Goal: Information Seeking & Learning: Check status

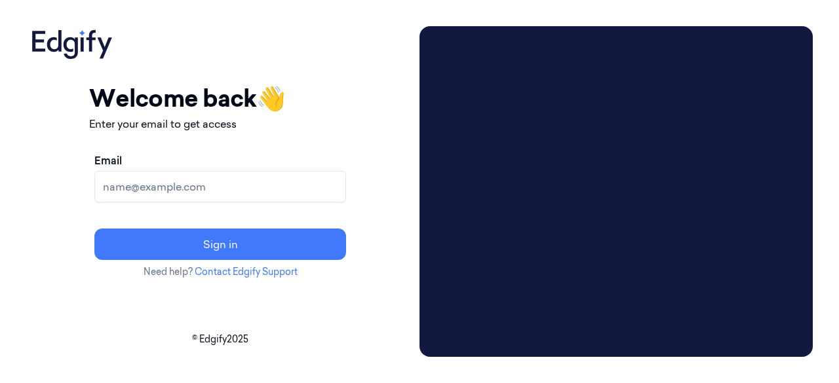
click at [227, 187] on input "Email" at bounding box center [220, 186] width 252 height 31
type input "[PERSON_NAME][EMAIL_ADDRESS][PERSON_NAME][DOMAIN_NAME]"
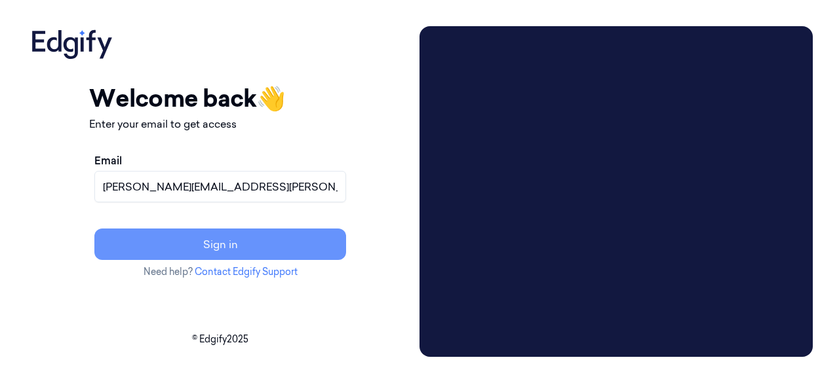
click at [287, 250] on button "Sign in" at bounding box center [220, 244] width 252 height 31
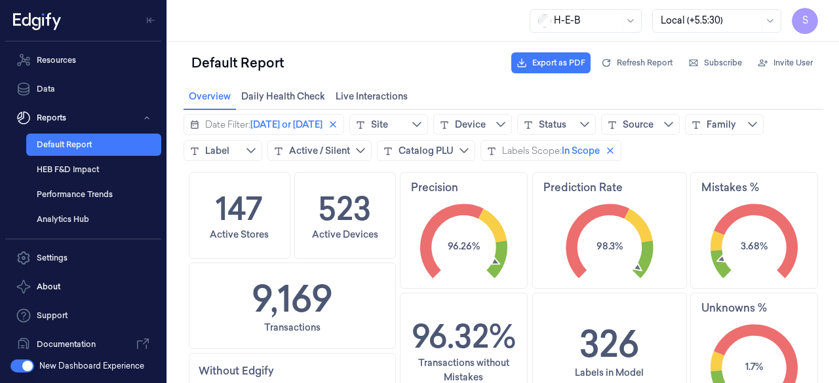
click at [805, 19] on span "S" at bounding box center [805, 21] width 26 height 26
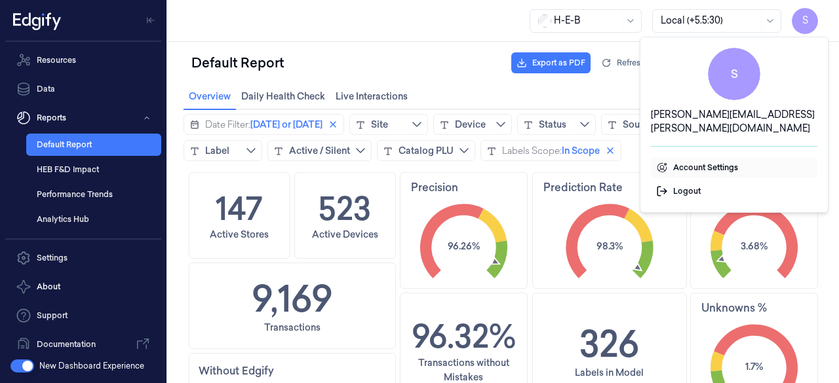
click at [681, 162] on span "Account Settings" at bounding box center [734, 168] width 156 height 12
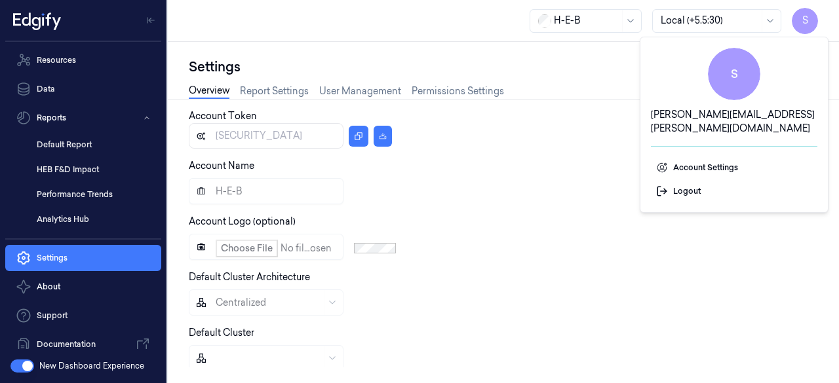
click at [400, 31] on div "H-E-B Local (+5.5:30) S" at bounding box center [503, 21] width 671 height 42
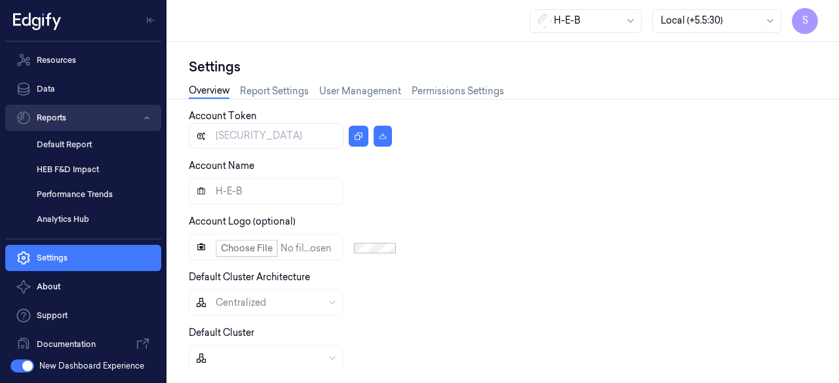
click at [48, 120] on button "Reports" at bounding box center [83, 118] width 156 height 26
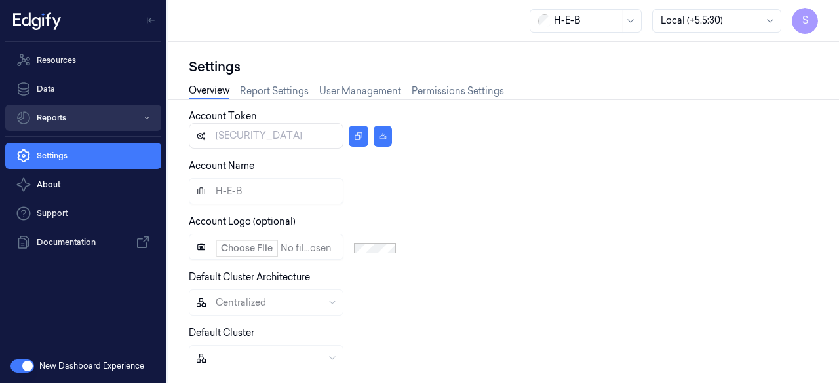
click at [48, 120] on button "Reports" at bounding box center [83, 118] width 156 height 26
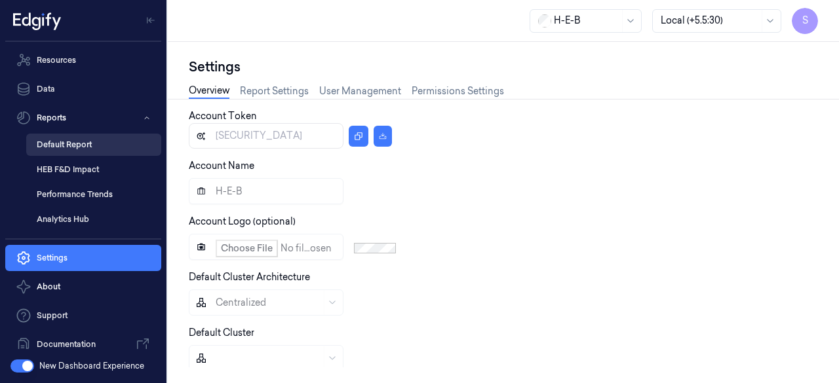
click at [64, 149] on link "Default Report" at bounding box center [93, 145] width 135 height 22
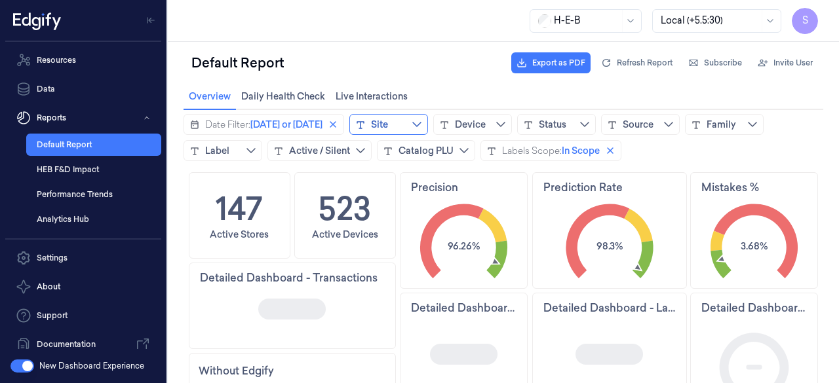
click at [421, 124] on icon "chevrondown icon" at bounding box center [416, 124] width 9 height 5
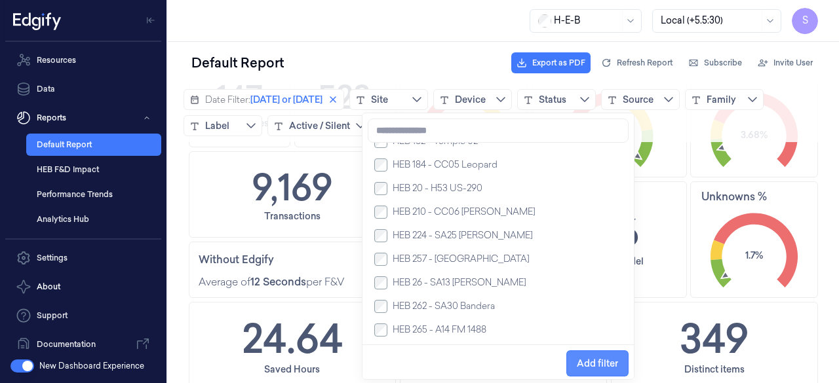
scroll to position [397, 0]
click at [577, 369] on span "Add filter" at bounding box center [597, 364] width 41 height 10
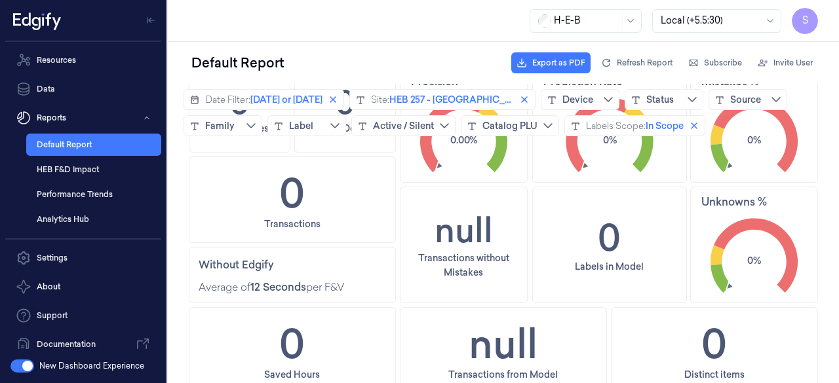
scroll to position [0, 0]
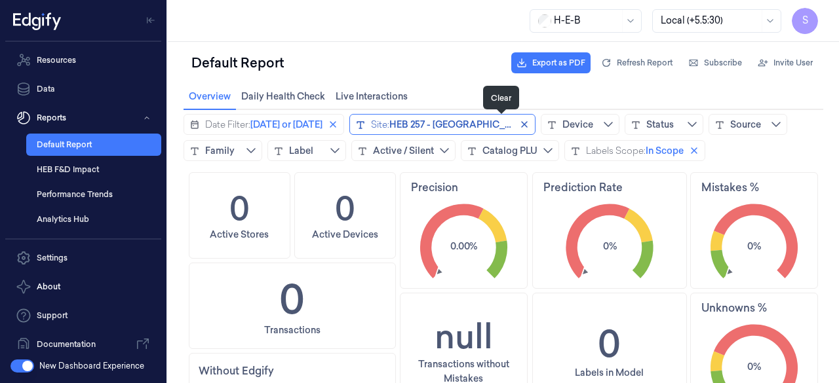
click at [521, 121] on icon "close icon" at bounding box center [524, 124] width 7 height 7
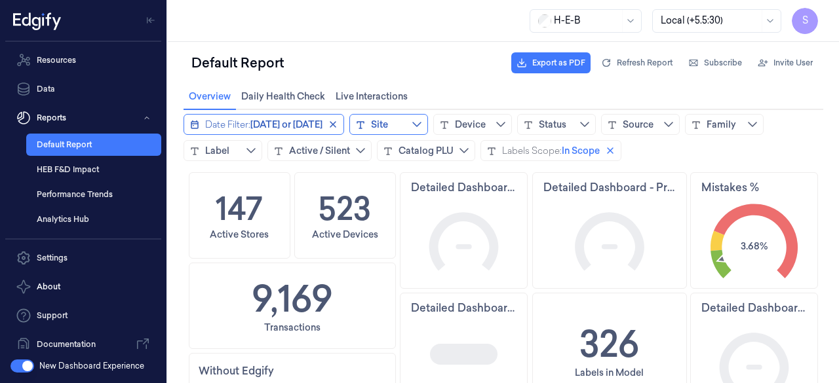
click at [292, 121] on span "[DATE] or [DATE]" at bounding box center [286, 124] width 72 height 13
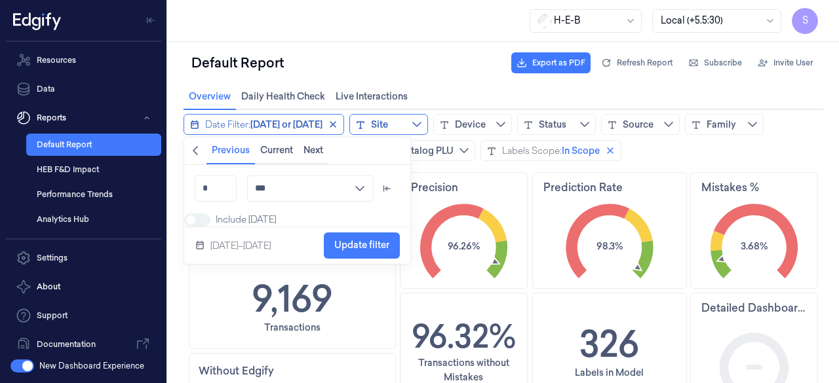
click at [292, 121] on span "[DATE] or [DATE]" at bounding box center [286, 124] width 72 height 13
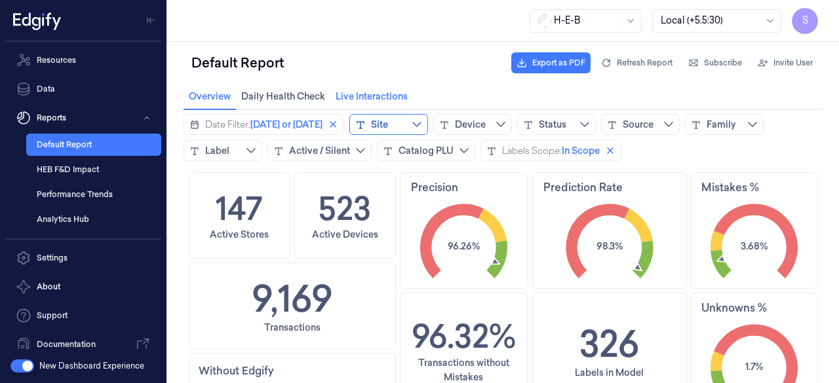
click at [348, 94] on span "Live Interactions Live Interactions" at bounding box center [372, 96] width 80 height 17
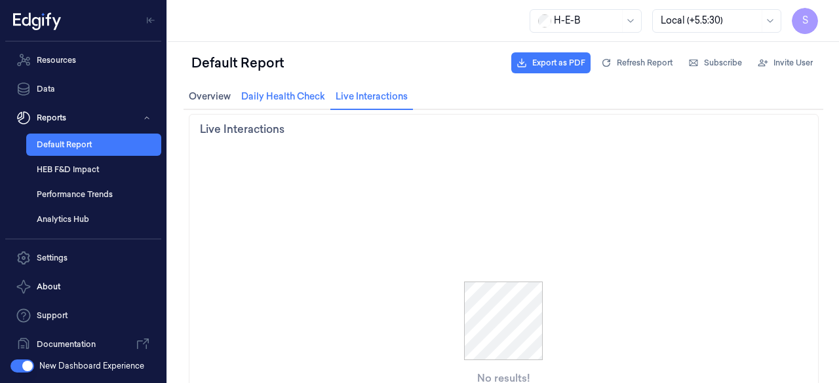
click at [265, 97] on span "Daily Health Check Daily Health Check" at bounding box center [283, 96] width 92 height 17
